Goal: Find contact information: Find contact information

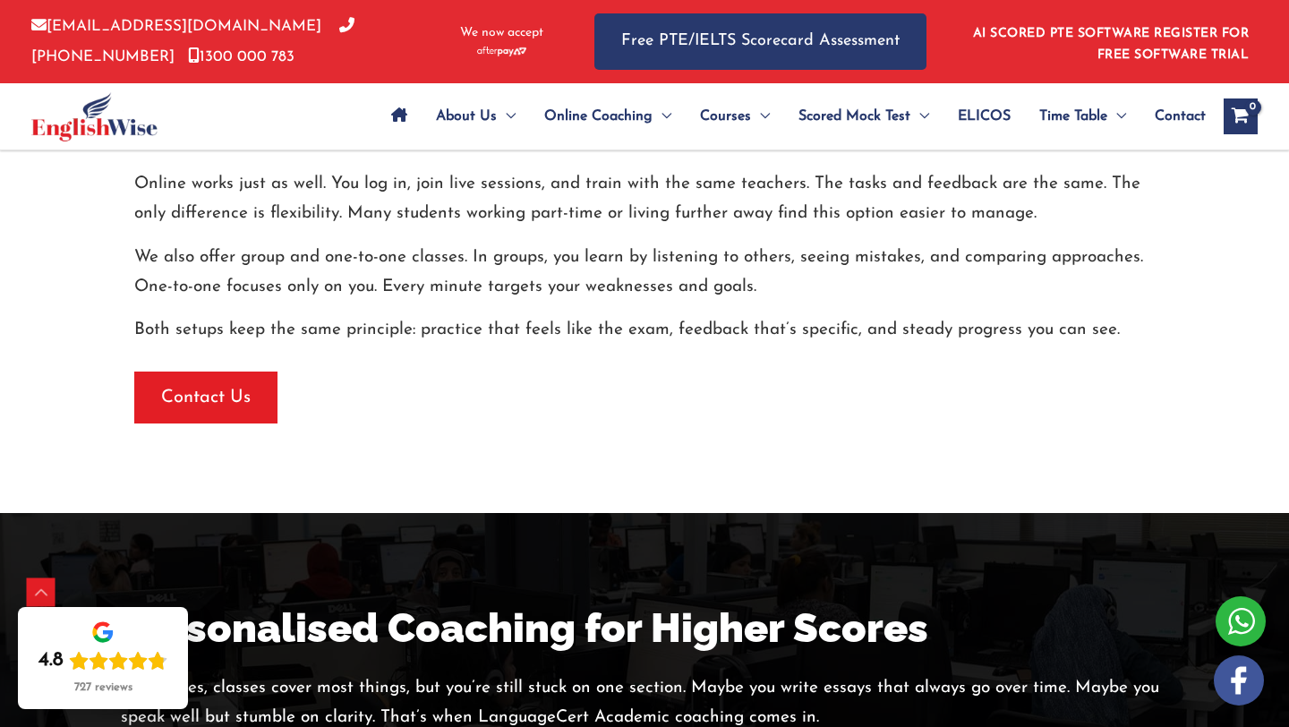
scroll to position [3315, 0]
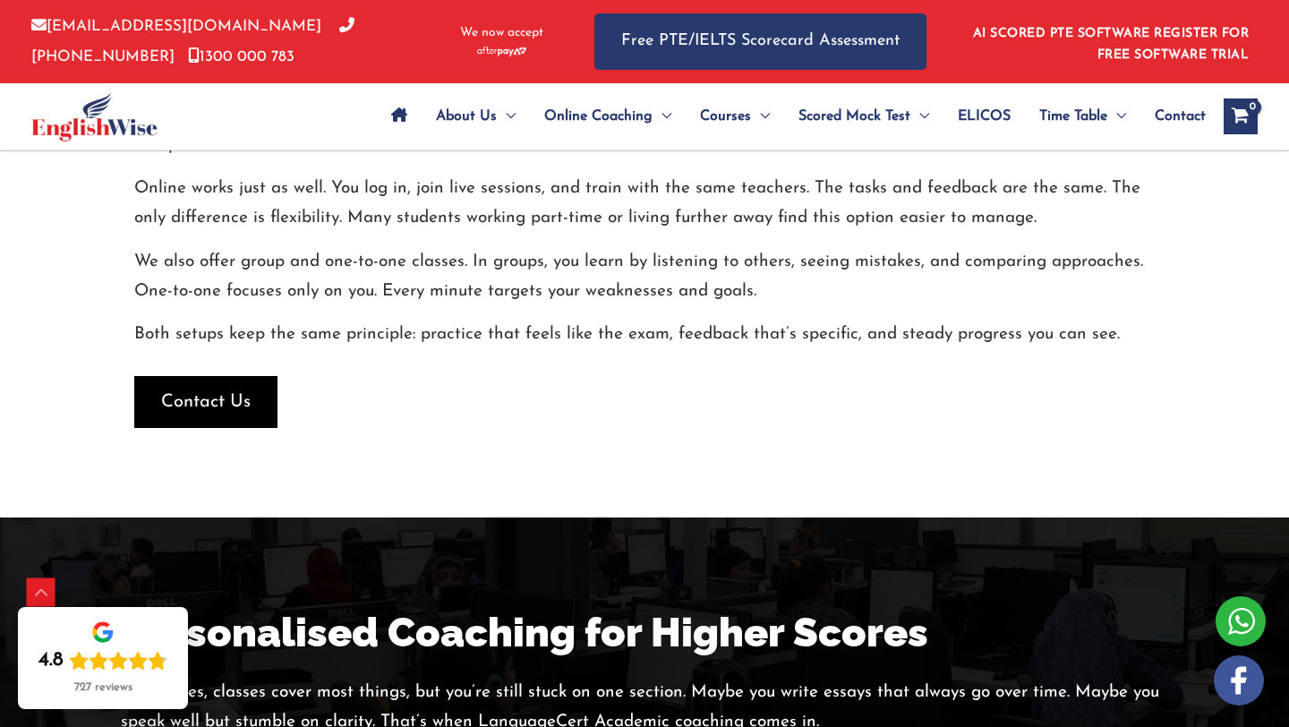
click at [209, 406] on span "Contact Us" at bounding box center [205, 401] width 89 height 25
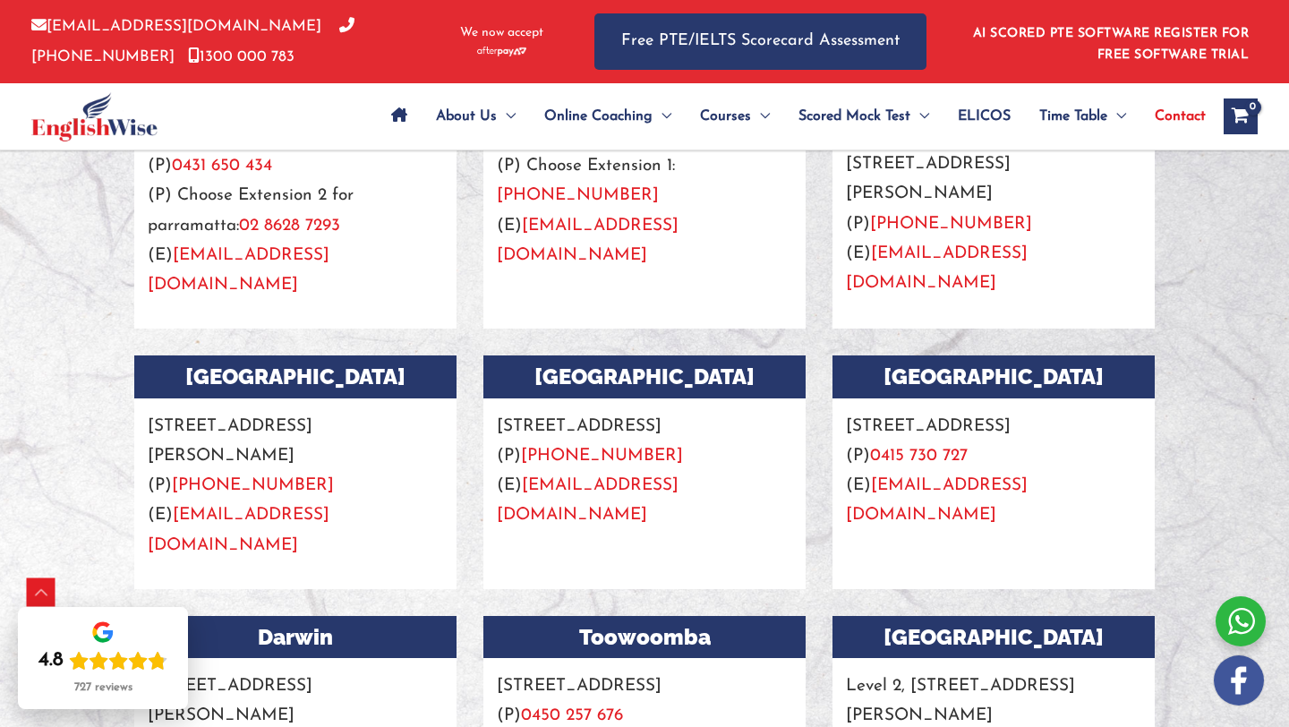
scroll to position [1710, 0]
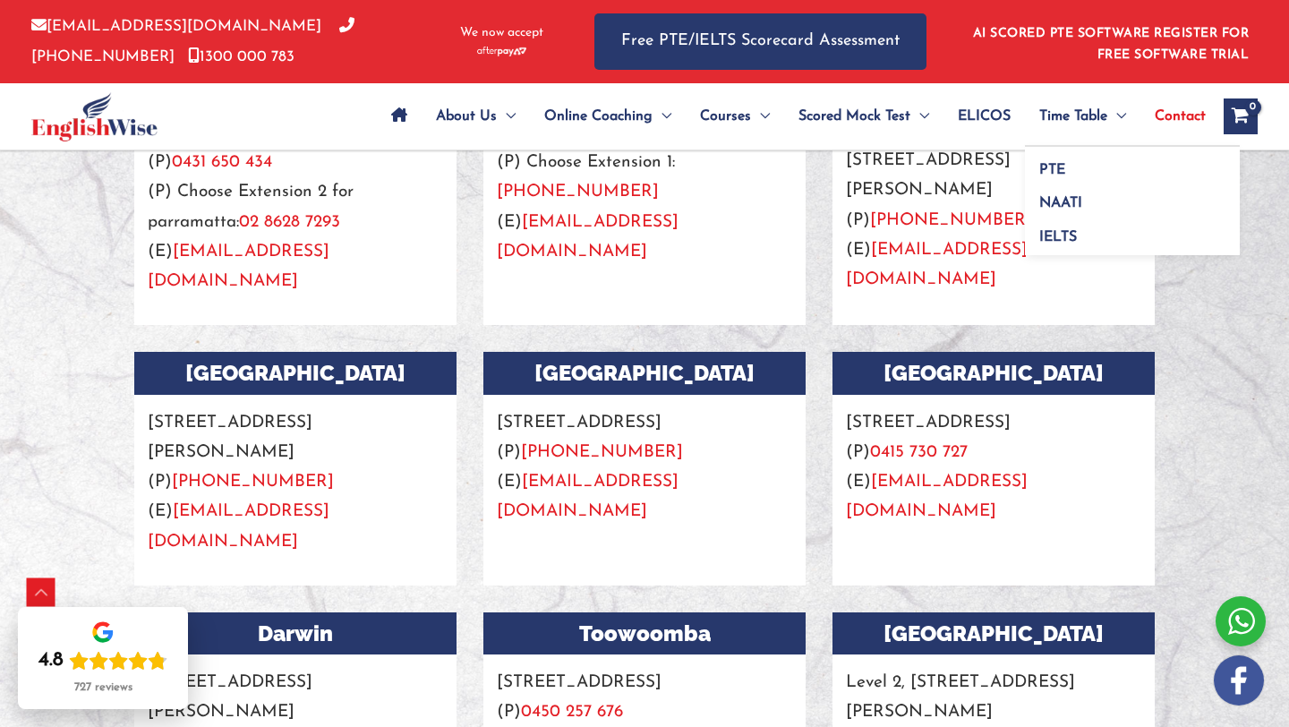
click at [1107, 106] on span "Menu Toggle" at bounding box center [1116, 116] width 19 height 63
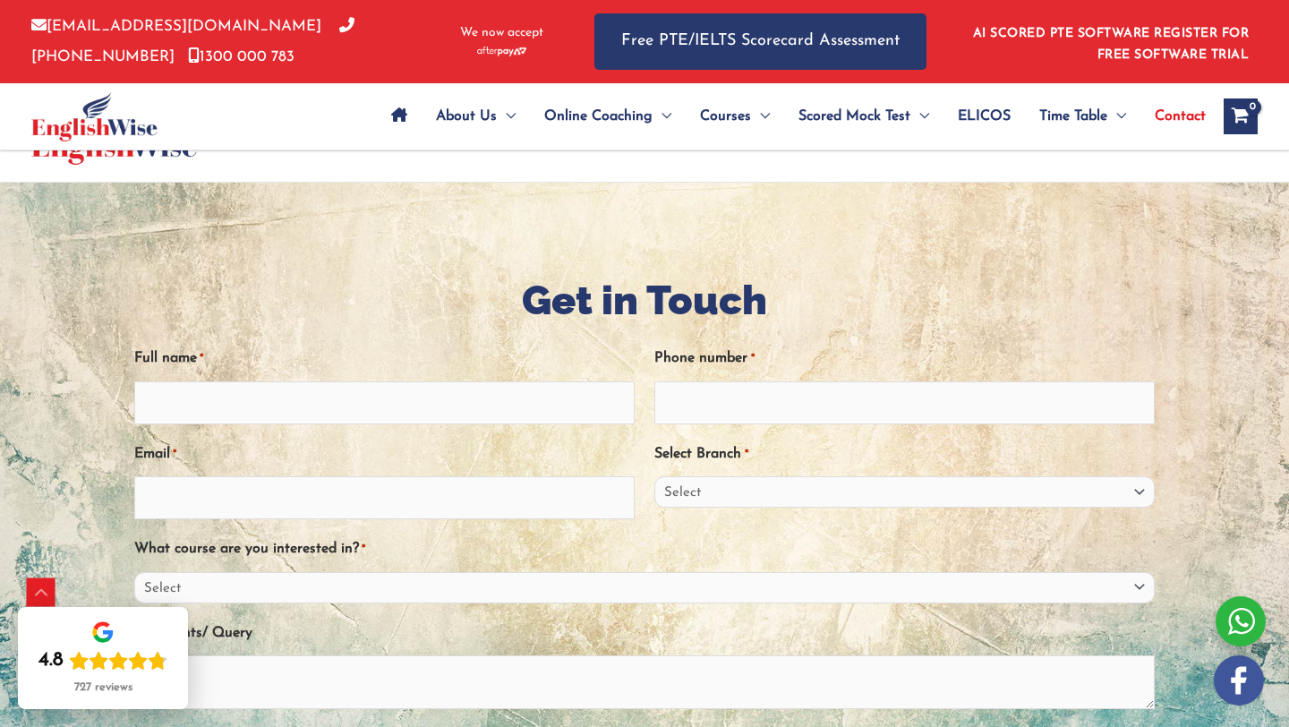
scroll to position [1710, 0]
